Goal: Information Seeking & Learning: Learn about a topic

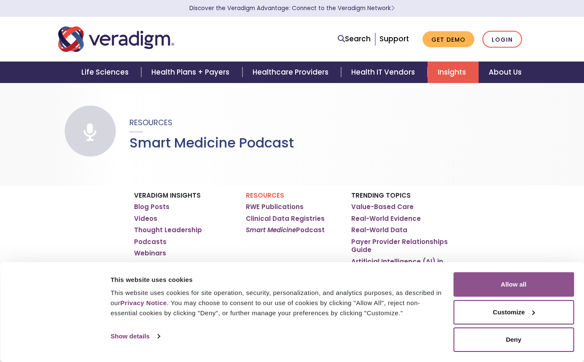
click at [512, 287] on button "Allow all" at bounding box center [513, 284] width 121 height 24
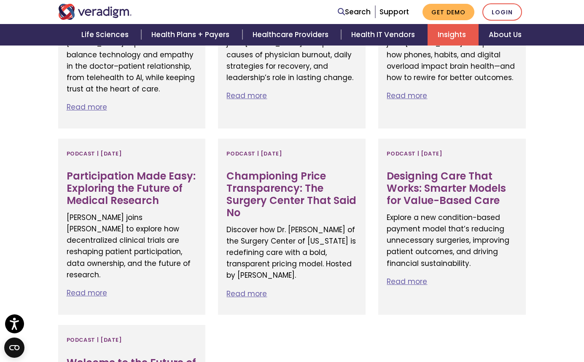
scroll to position [523, 0]
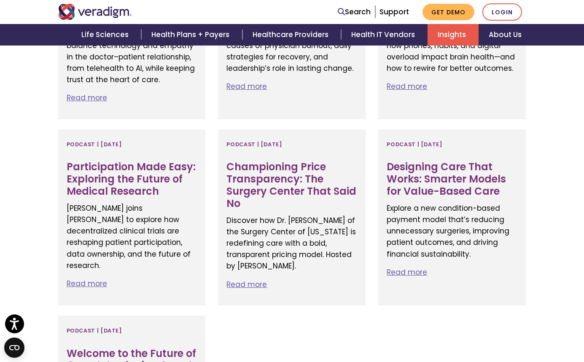
click at [32, 147] on div "Read Dr. Sigman's Bio Dr. Scott Sigman Dr. Sigman graduated cum laude with his …" at bounding box center [292, 173] width 584 height 796
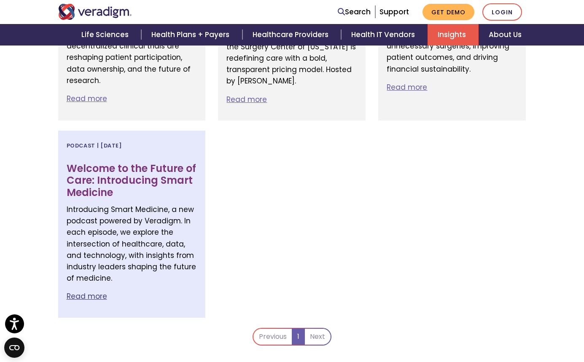
scroll to position [708, 0]
click at [82, 297] on p "Read more" at bounding box center [132, 296] width 131 height 11
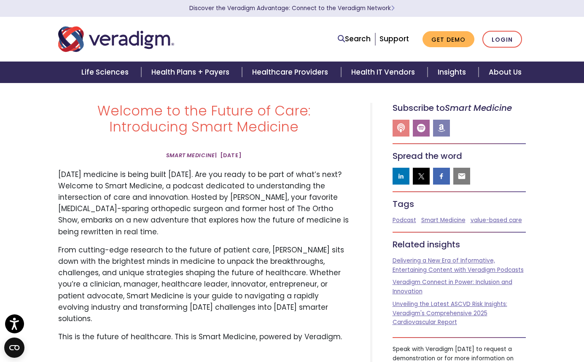
click at [32, 167] on div "Welcome to the Future of Care: Introducing Smart Medicine Smart Medicine" at bounding box center [292, 309] width 584 height 452
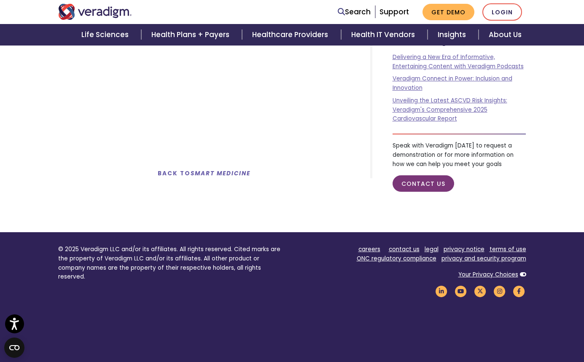
scroll to position [304, 0]
